Goal: Task Accomplishment & Management: Manage account settings

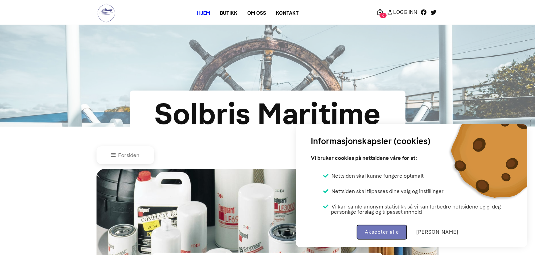
drag, startPoint x: 391, startPoint y: 236, endPoint x: 412, endPoint y: 132, distance: 105.6
click at [391, 235] on button "Aksepter alle" at bounding box center [382, 232] width 50 height 15
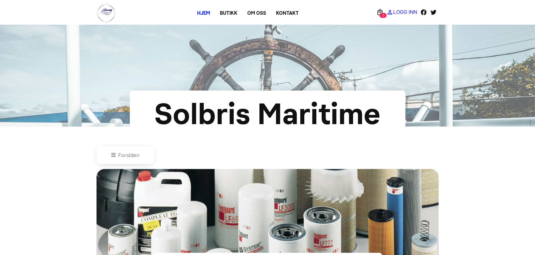
click at [401, 12] on p "Logg Inn" at bounding box center [405, 12] width 24 height 0
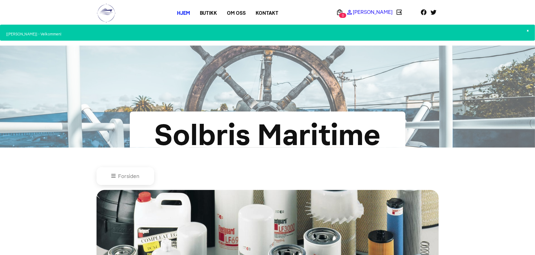
click at [382, 12] on p "[PERSON_NAME]" at bounding box center [373, 12] width 40 height 0
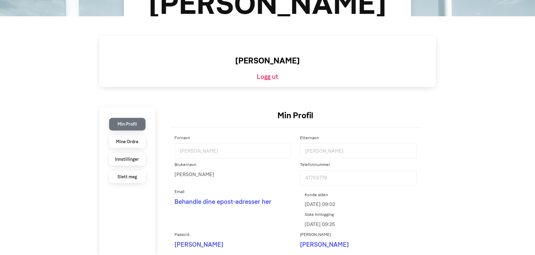
scroll to position [112, 0]
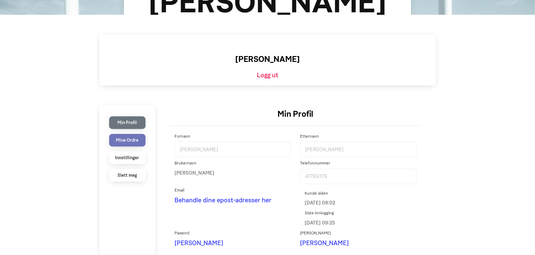
click at [126, 140] on li "Mine Ordre" at bounding box center [127, 140] width 36 height 13
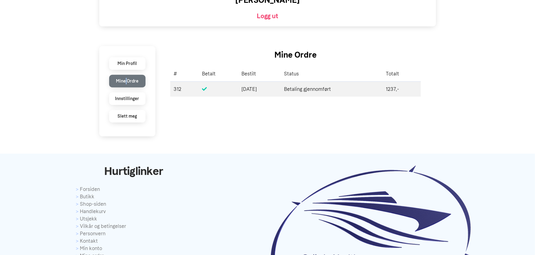
scroll to position [168, 0]
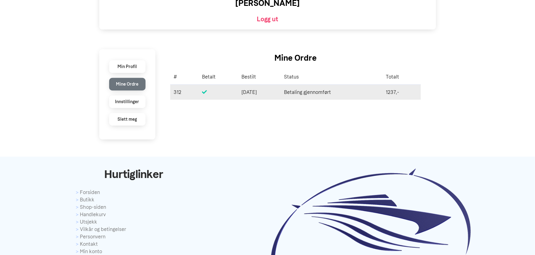
click at [242, 94] on span "[DATE]" at bounding box center [259, 92] width 35 height 7
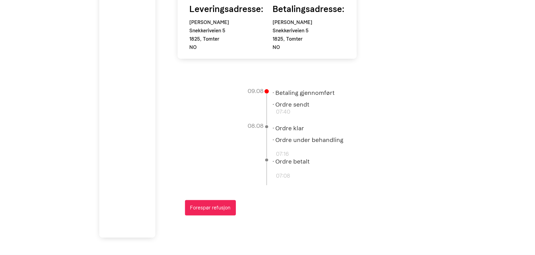
scroll to position [180, 0]
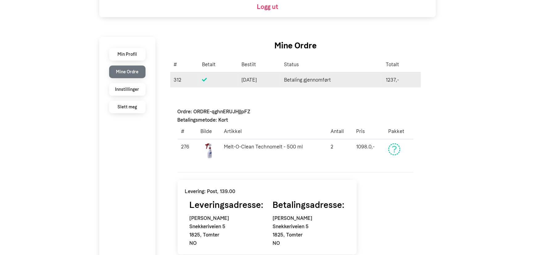
click at [202, 83] on td at bounding box center [217, 79] width 39 height 15
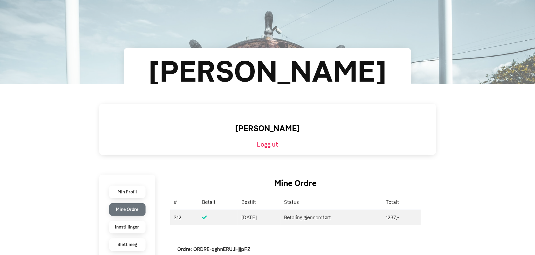
scroll to position [112, 0]
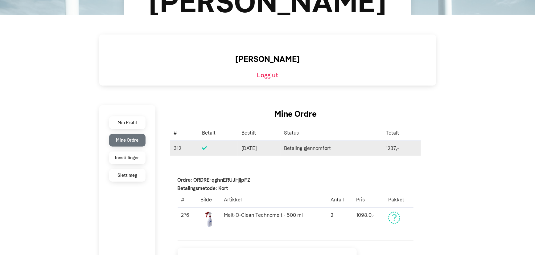
drag, startPoint x: 250, startPoint y: 146, endPoint x: 237, endPoint y: 151, distance: 13.7
click at [238, 150] on td "06/07/25 06. juli 2025" at bounding box center [259, 148] width 43 height 15
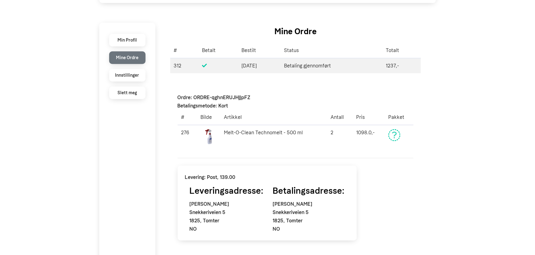
scroll to position [196, 0]
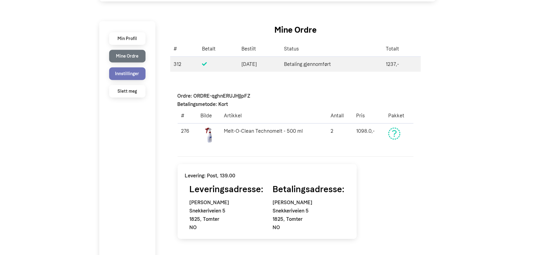
click at [122, 74] on li "Innstillinger" at bounding box center [127, 74] width 36 height 13
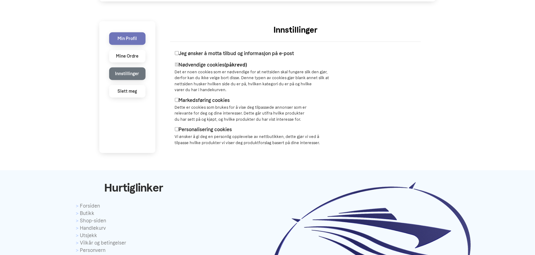
click at [121, 33] on li "Min Profil" at bounding box center [127, 38] width 36 height 13
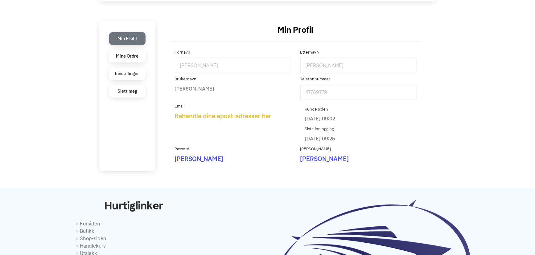
click at [219, 117] on link "Behandle dine epost-adresser her" at bounding box center [223, 116] width 97 height 7
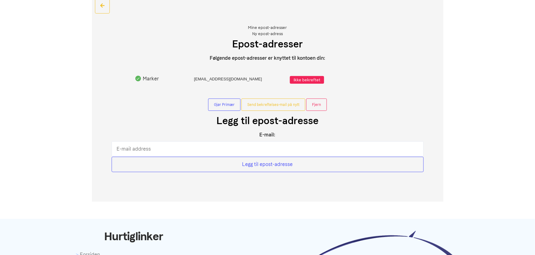
scroll to position [140, 0]
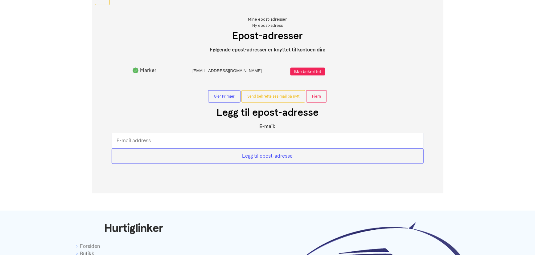
click at [296, 68] on span "Ikke bekreftet" at bounding box center [308, 72] width 35 height 8
click at [235, 70] on div "[EMAIL_ADDRESS][DOMAIN_NAME]" at bounding box center [227, 72] width 81 height 8
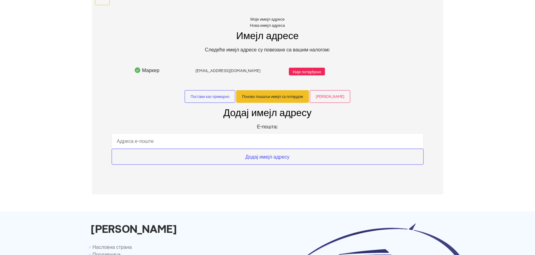
click at [277, 101] on button "Поново пошаљи имејл са потврдом" at bounding box center [272, 96] width 73 height 13
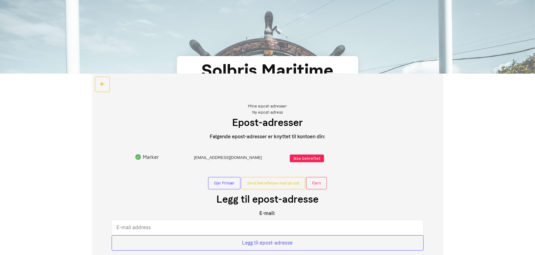
scroll to position [112, 0]
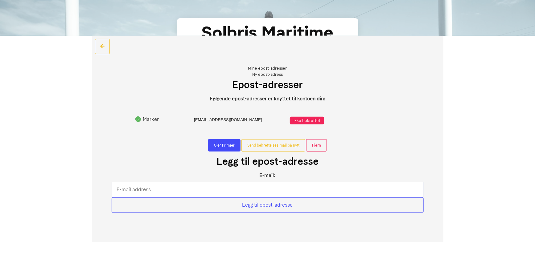
click at [229, 145] on button "Gjør Primær" at bounding box center [224, 145] width 32 height 12
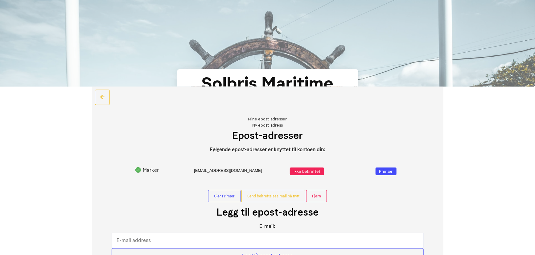
scroll to position [56, 0]
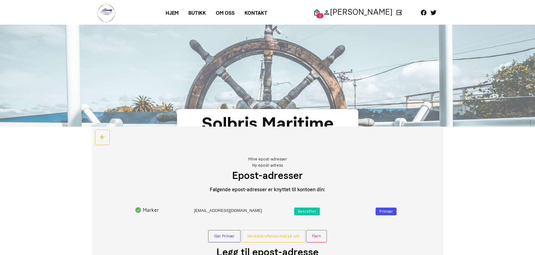
scroll to position [91, 0]
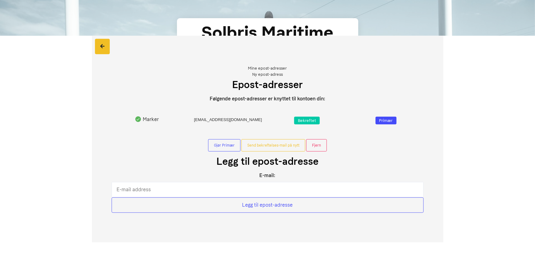
click at [103, 45] on icon at bounding box center [102, 46] width 4 height 5
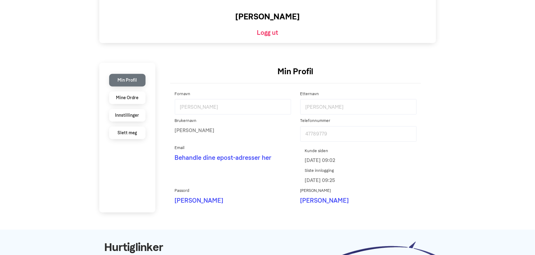
scroll to position [168, 0]
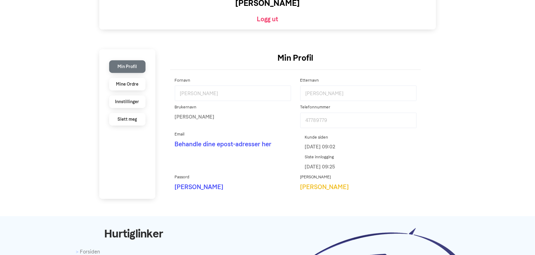
click at [313, 188] on link "Endre" at bounding box center [324, 187] width 49 height 7
click at [191, 145] on link "Behandle dine epost-adresser her" at bounding box center [223, 144] width 97 height 7
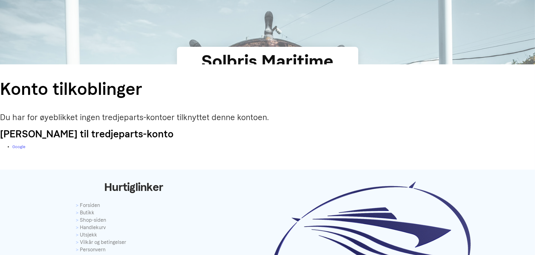
scroll to position [62, 0]
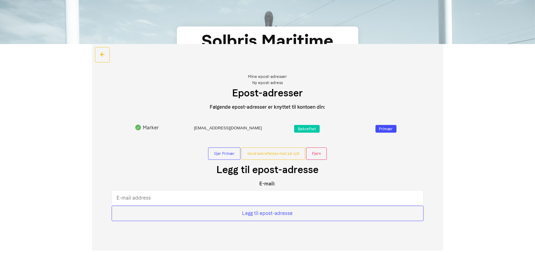
scroll to position [112, 0]
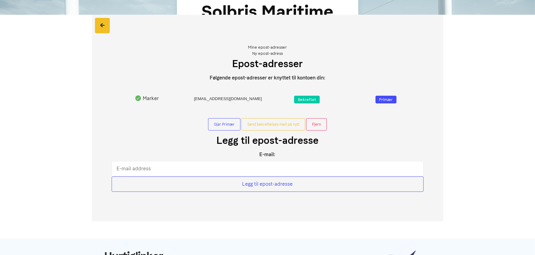
click at [104, 25] on icon at bounding box center [102, 25] width 4 height 5
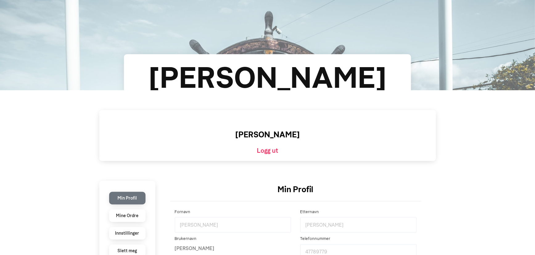
scroll to position [112, 0]
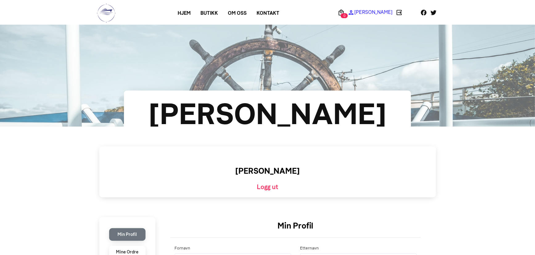
click at [384, 12] on p "[PERSON_NAME]" at bounding box center [373, 12] width 38 height 0
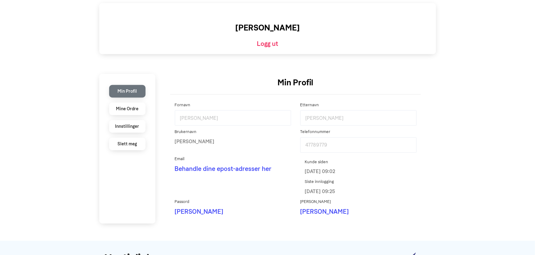
scroll to position [168, 0]
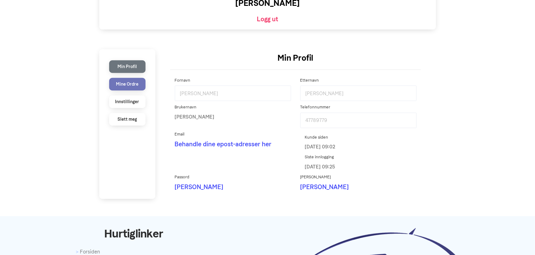
click at [131, 81] on li "Mine Ordre" at bounding box center [127, 84] width 36 height 13
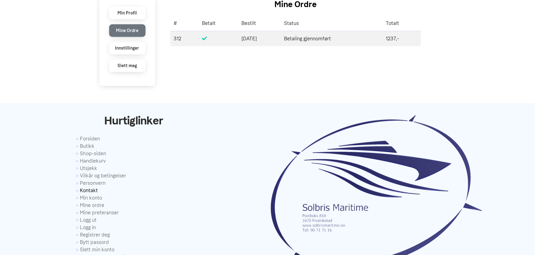
scroll to position [322, 0]
